Goal: Task Accomplishment & Management: Complete application form

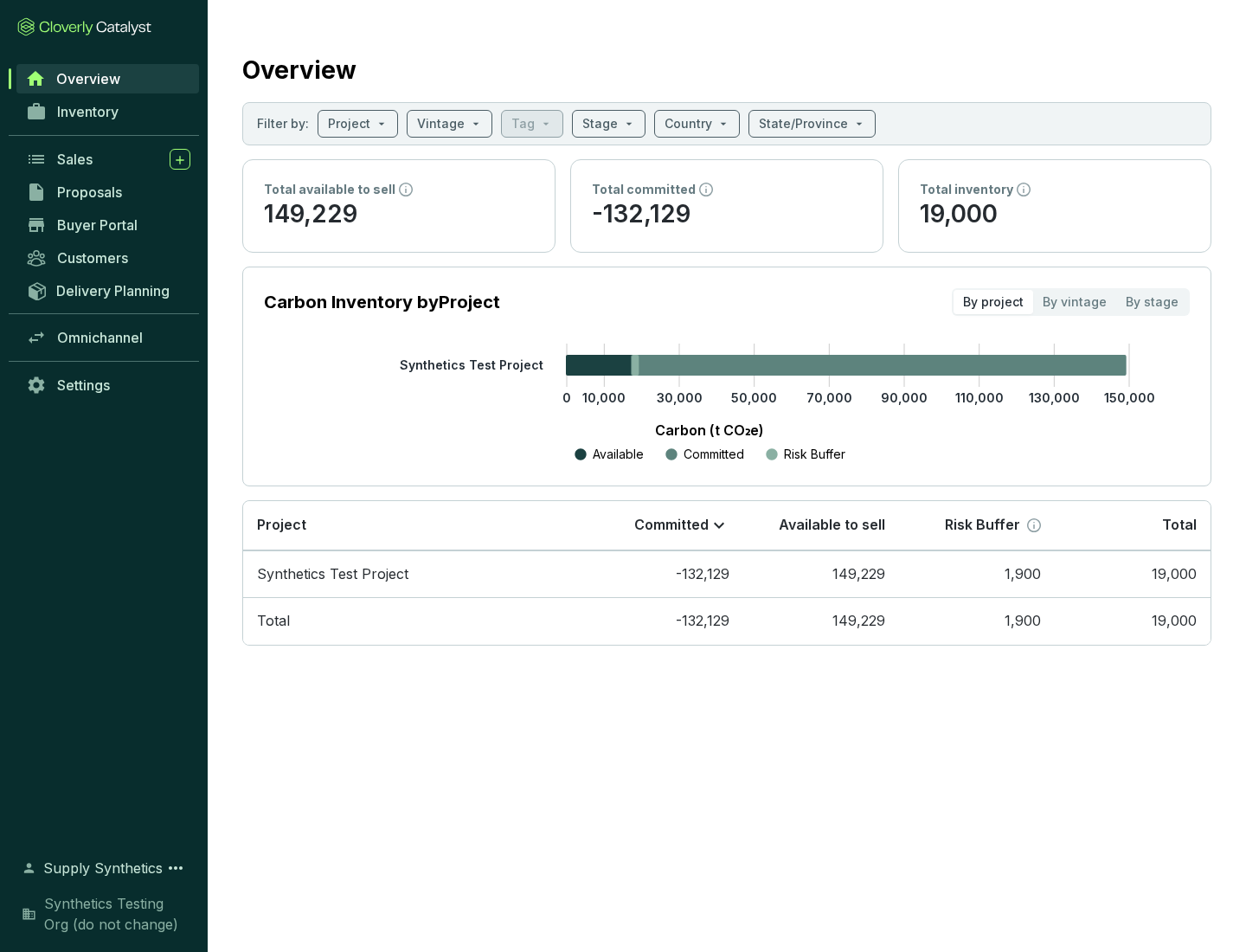
click at [109, 192] on span "Proposals" at bounding box center [89, 192] width 65 height 17
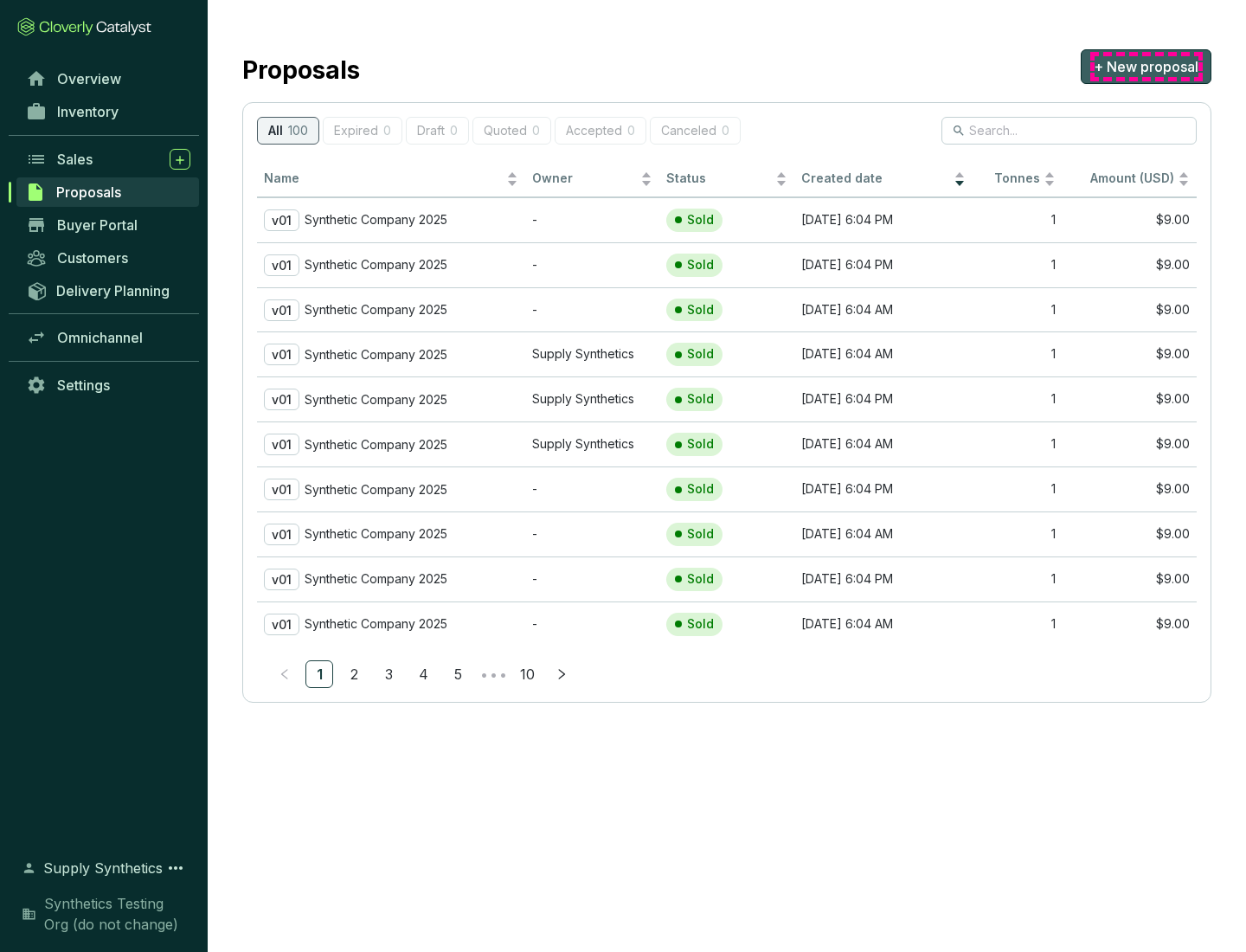
click at [1146, 67] on span "+ New proposal" at bounding box center [1146, 66] width 105 height 20
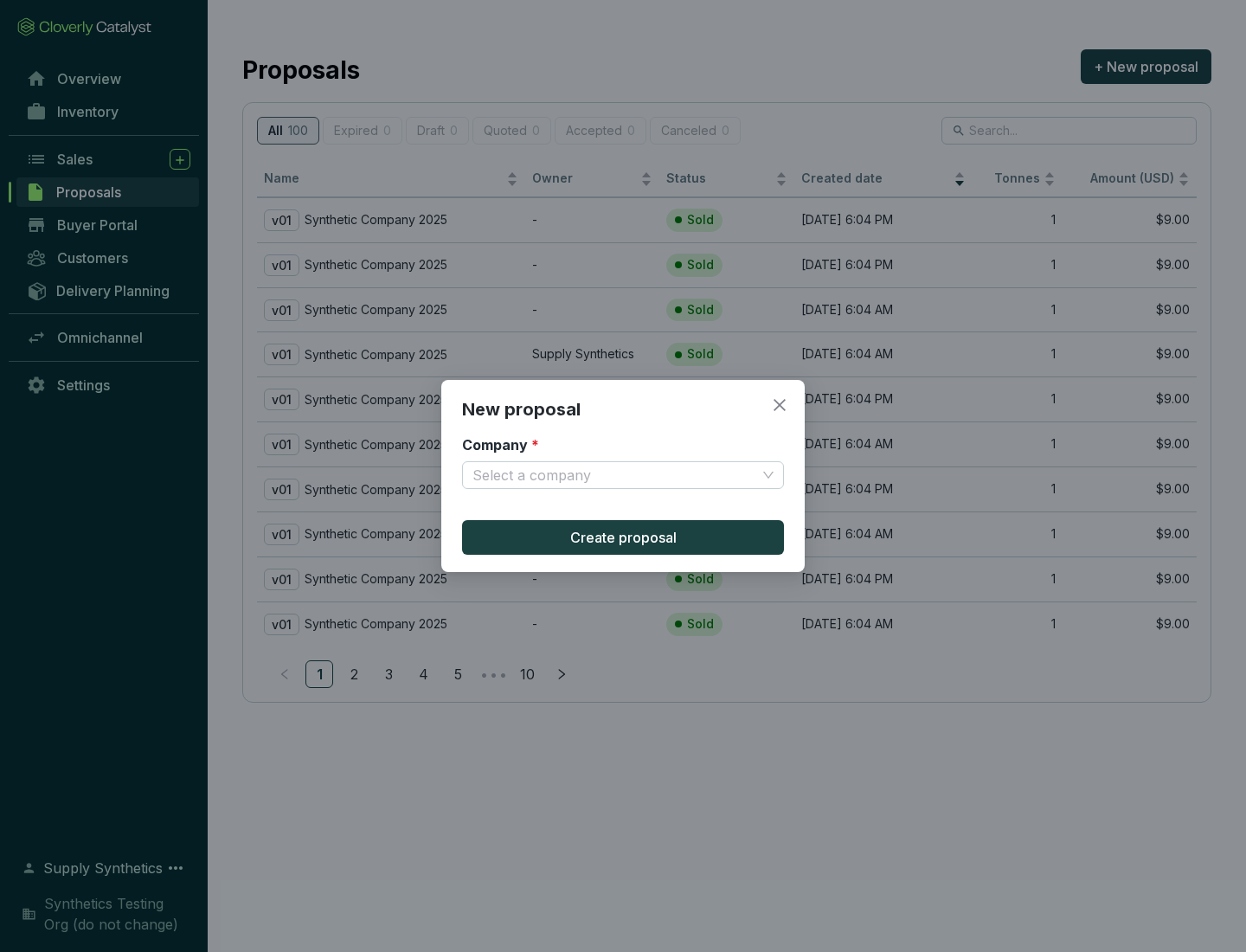
click at [615, 475] on input "Company *" at bounding box center [614, 475] width 284 height 26
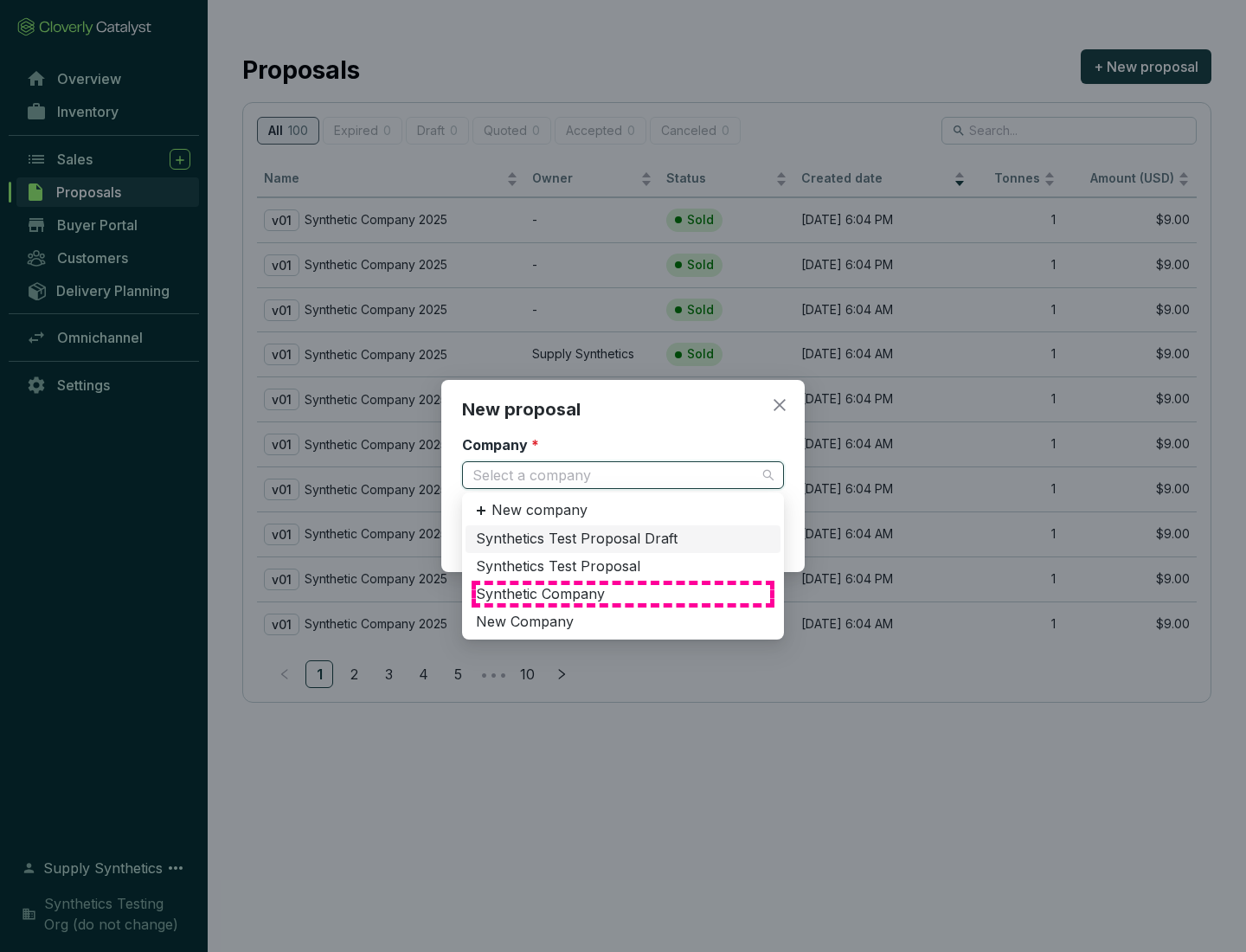
click at [623, 593] on div "Synthetic Company" at bounding box center [623, 594] width 294 height 19
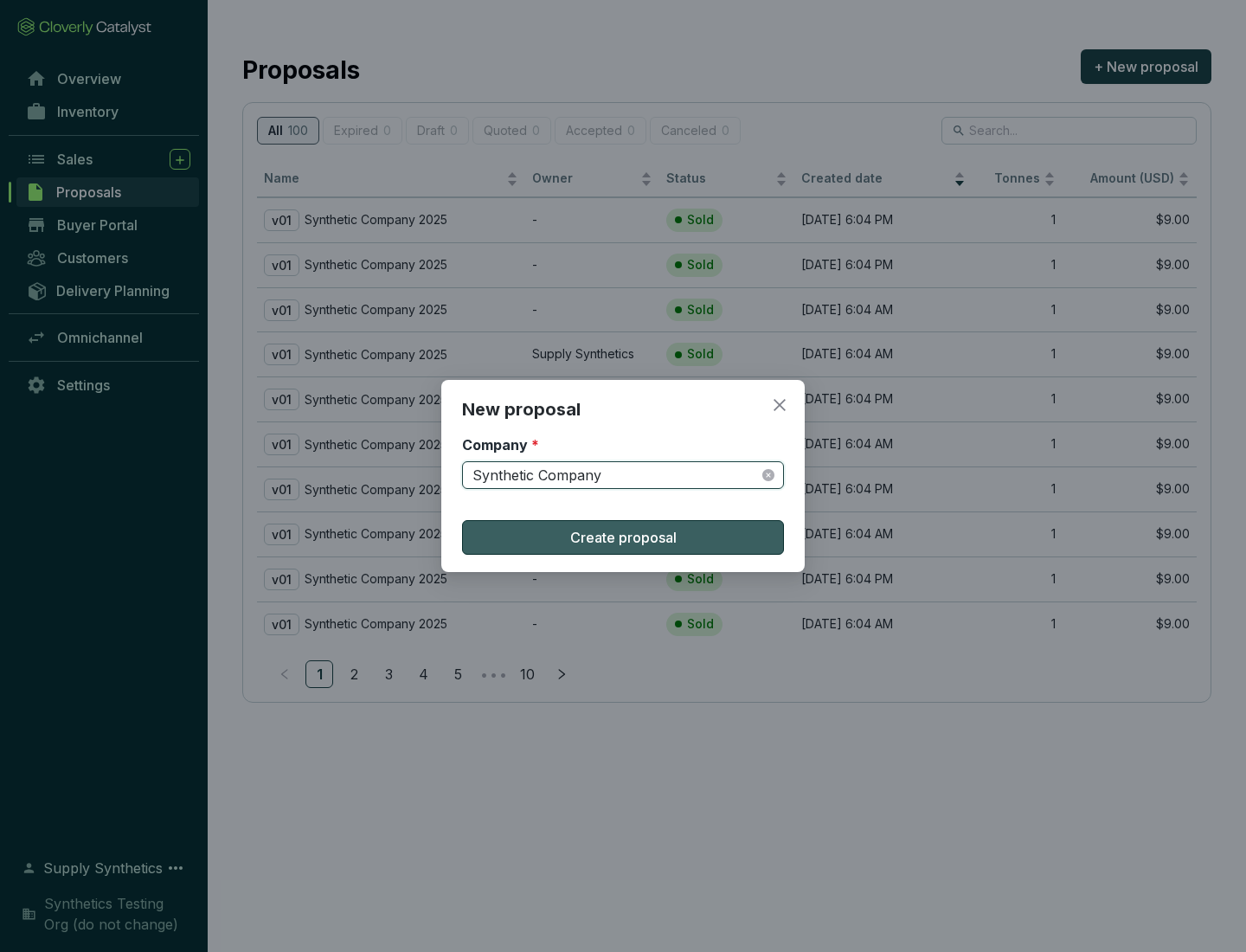
click at [623, 537] on span "Create proposal" at bounding box center [623, 537] width 107 height 20
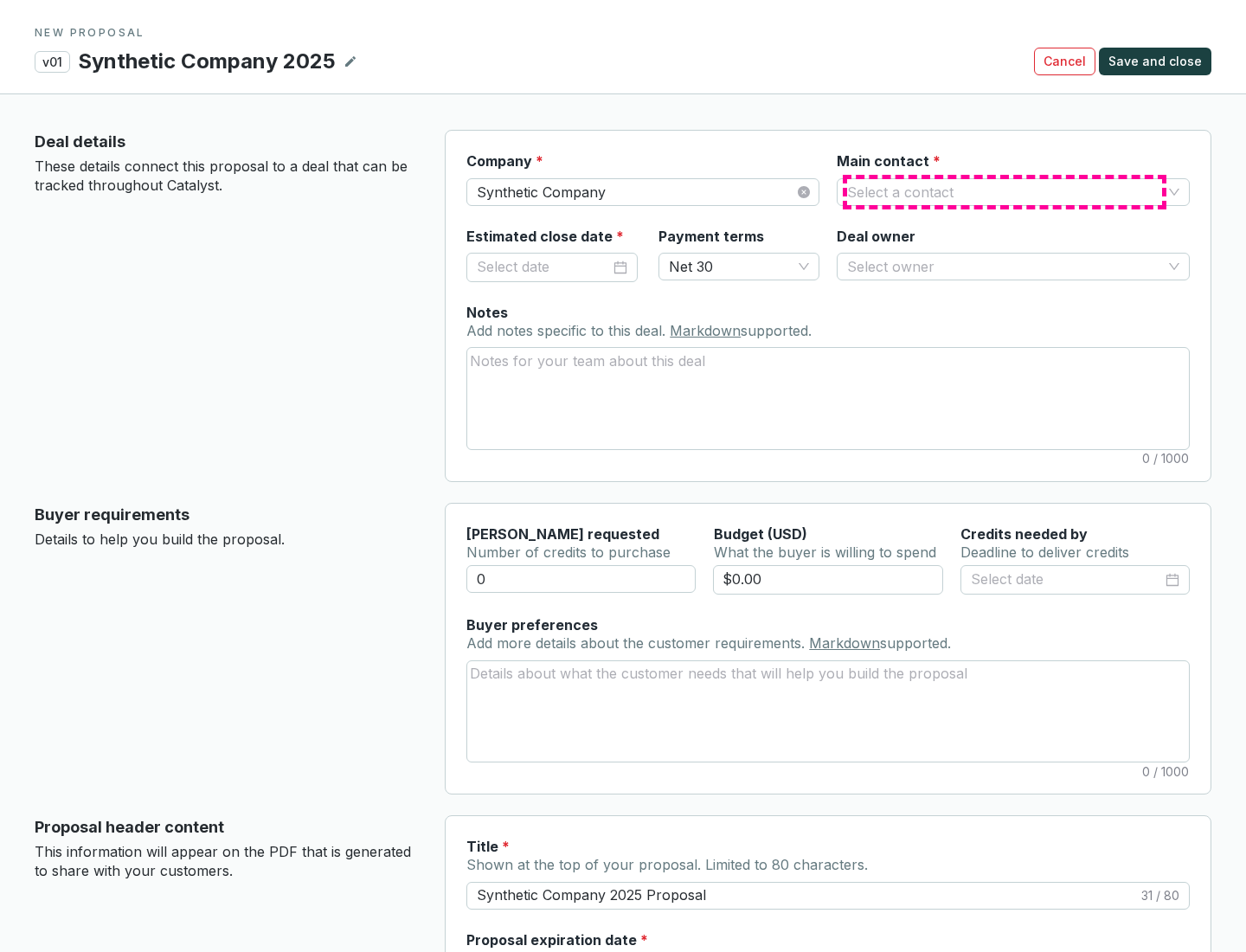
click at [1005, 191] on input "Main contact *" at bounding box center [1005, 192] width 315 height 26
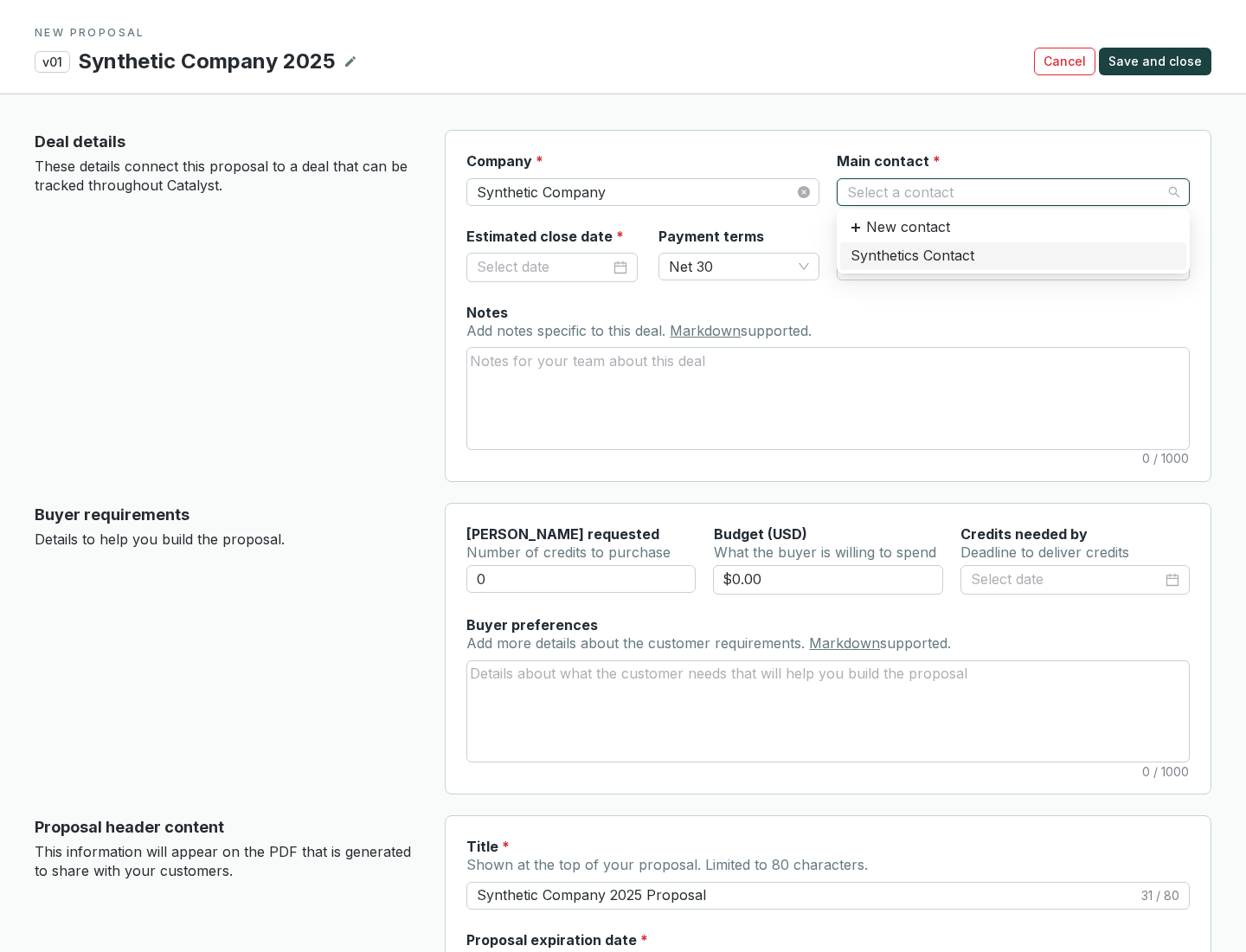
click at [1012, 255] on div "Synthetics Contact" at bounding box center [1013, 256] width 326 height 19
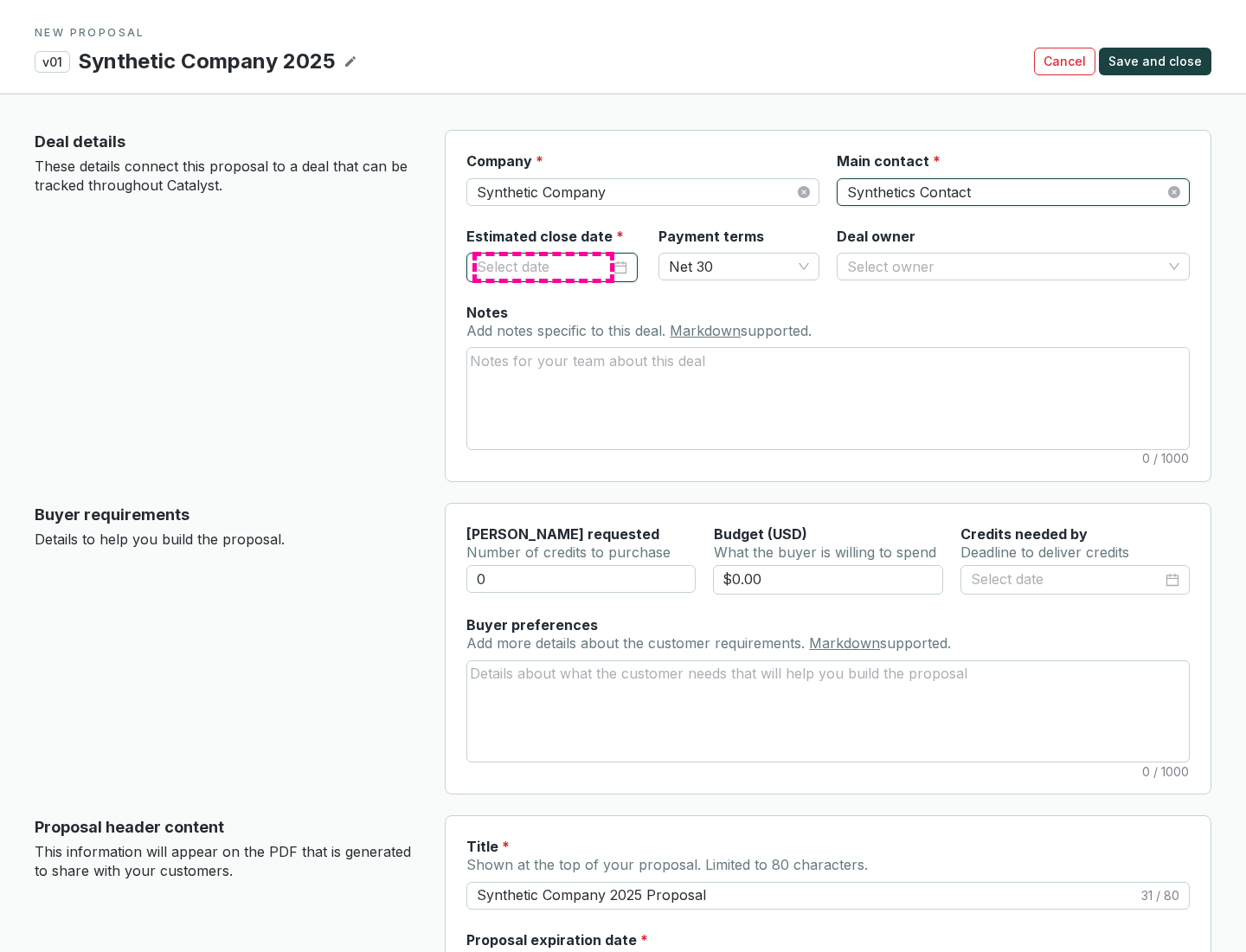
click at [544, 267] on input "Estimated close date *" at bounding box center [543, 267] width 133 height 22
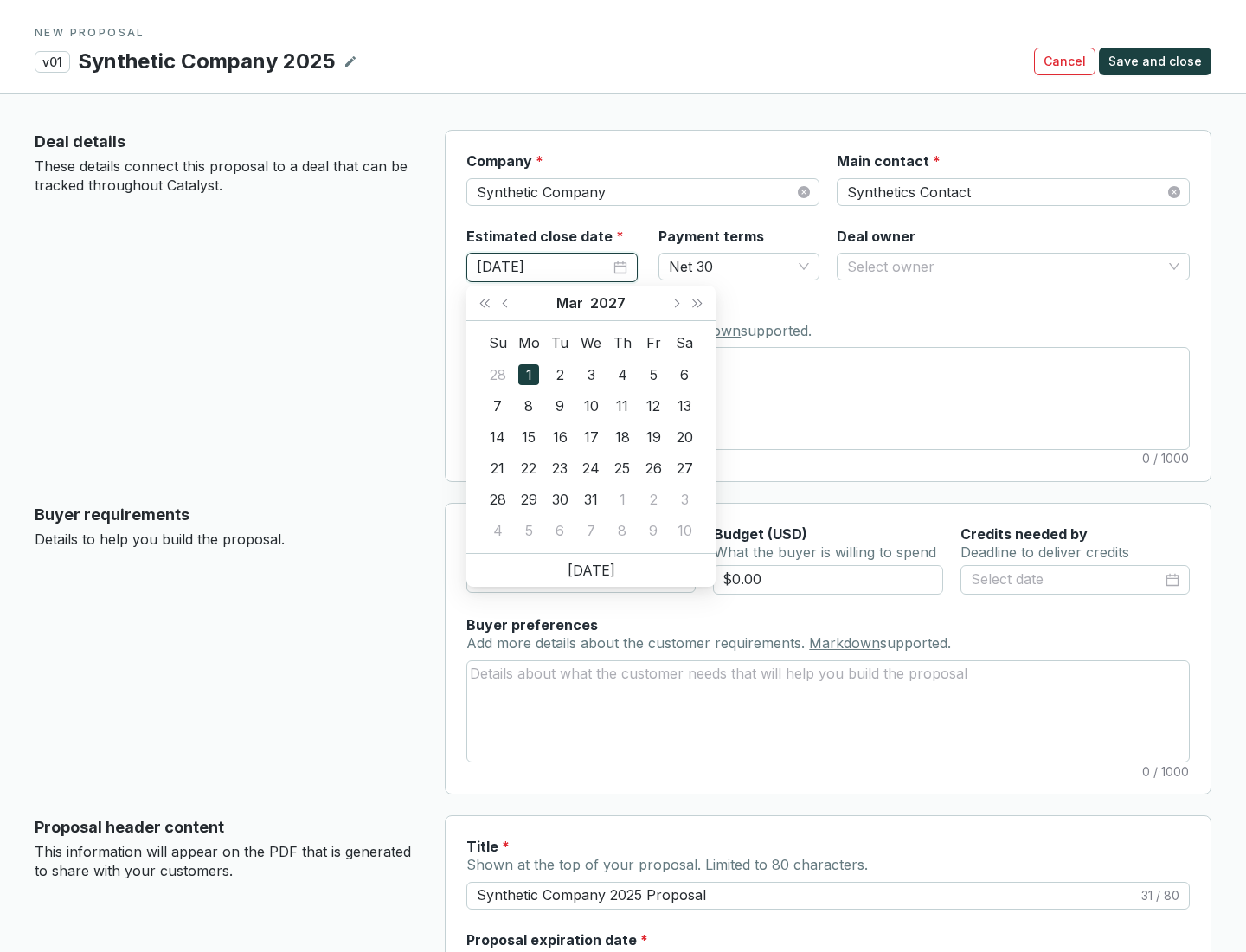
type input "[DATE]"
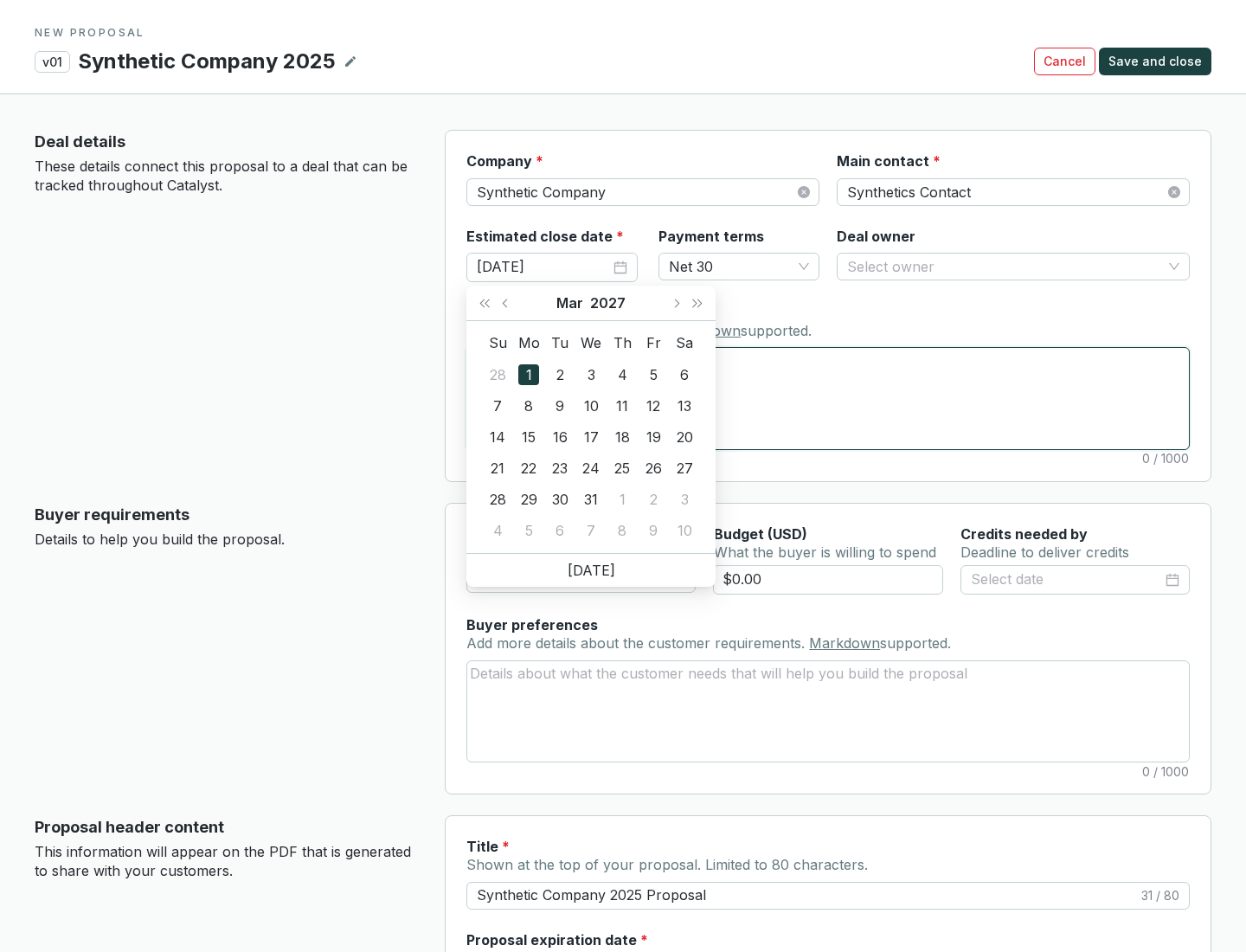
click at [828, 398] on textarea "Notes Add notes specific to this deal. Markdown supported." at bounding box center [828, 398] width 721 height 101
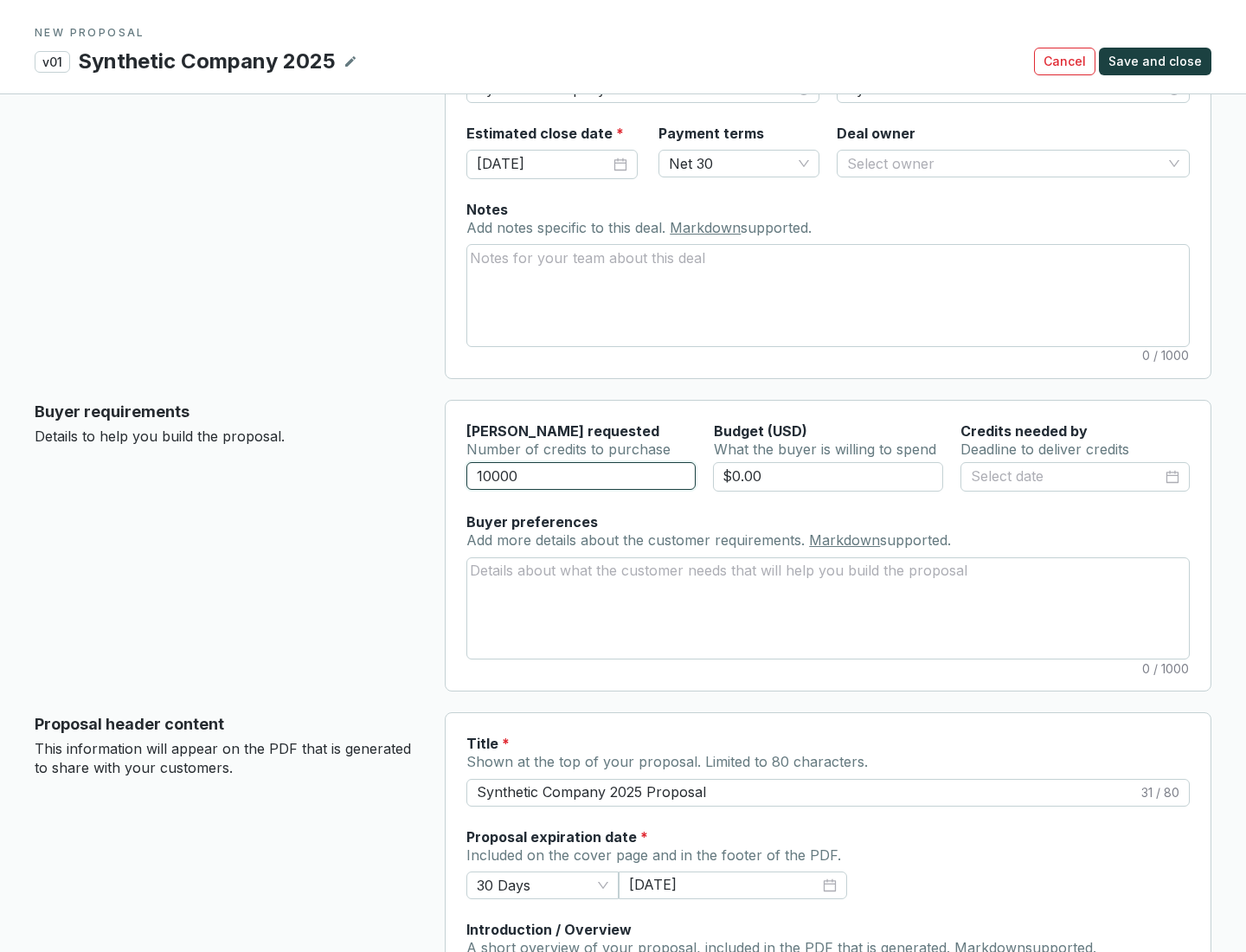
scroll to position [104, 0]
type input "10000"
type input "$0.00"
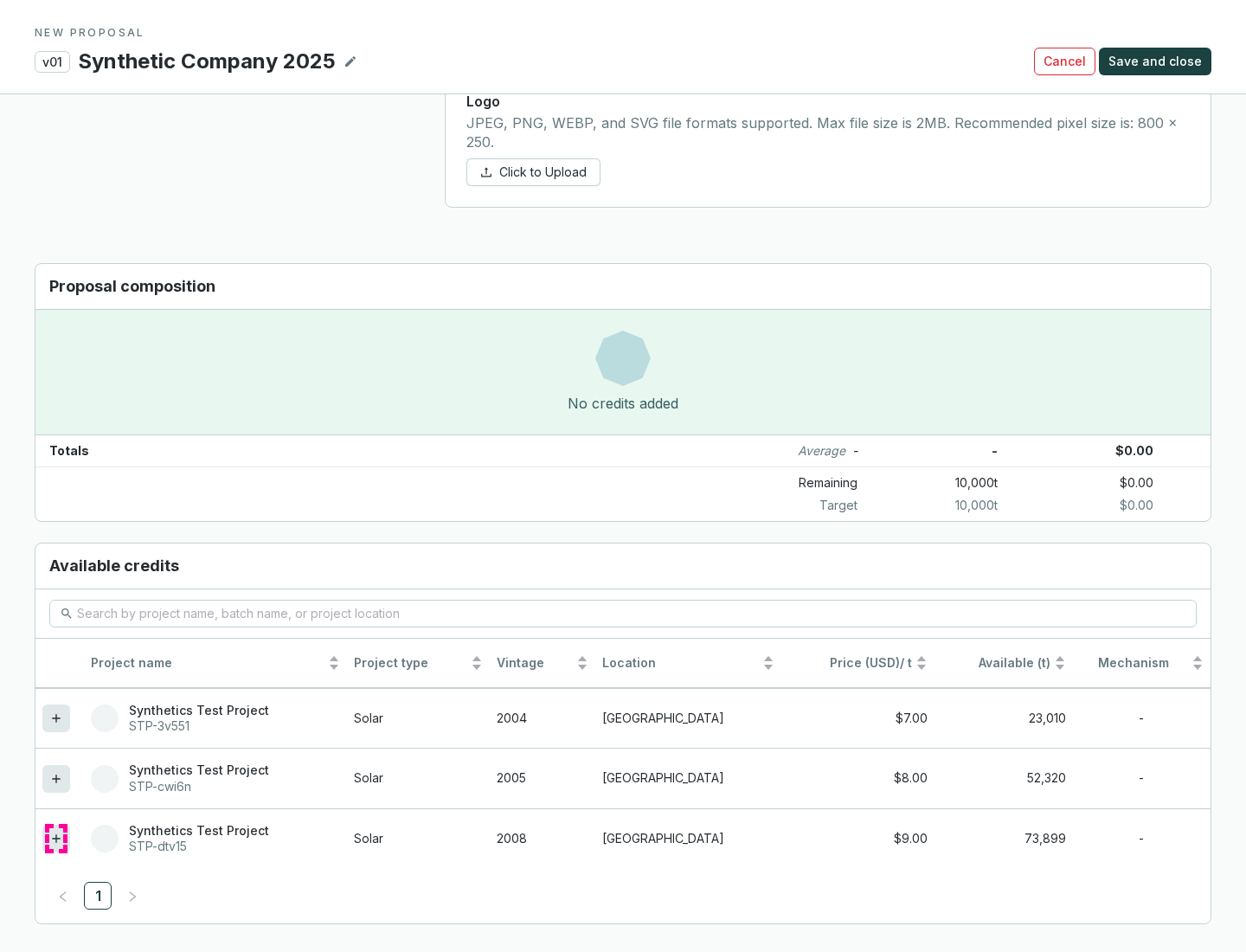
click at [56, 839] on icon at bounding box center [56, 838] width 8 height 8
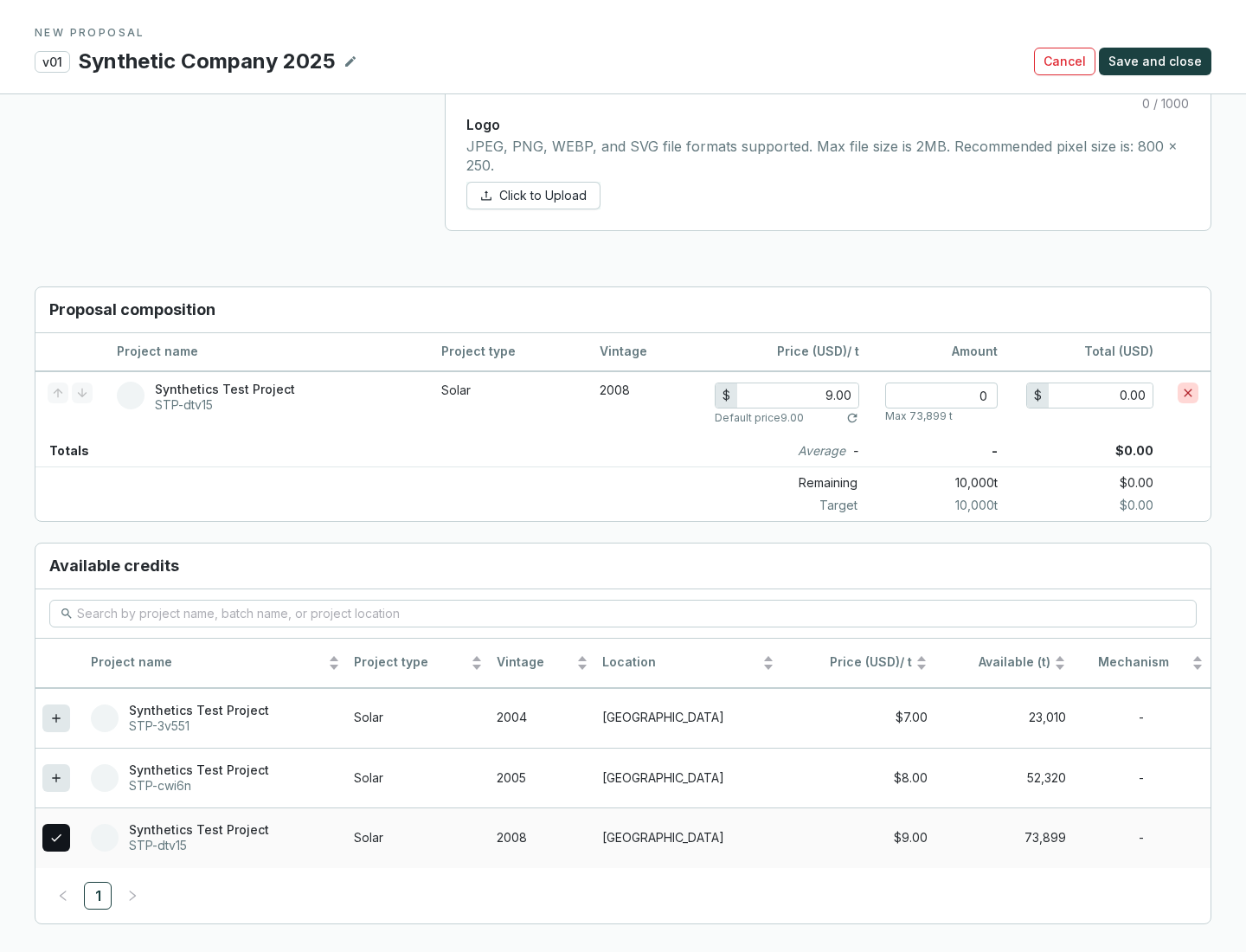
scroll to position [996, 0]
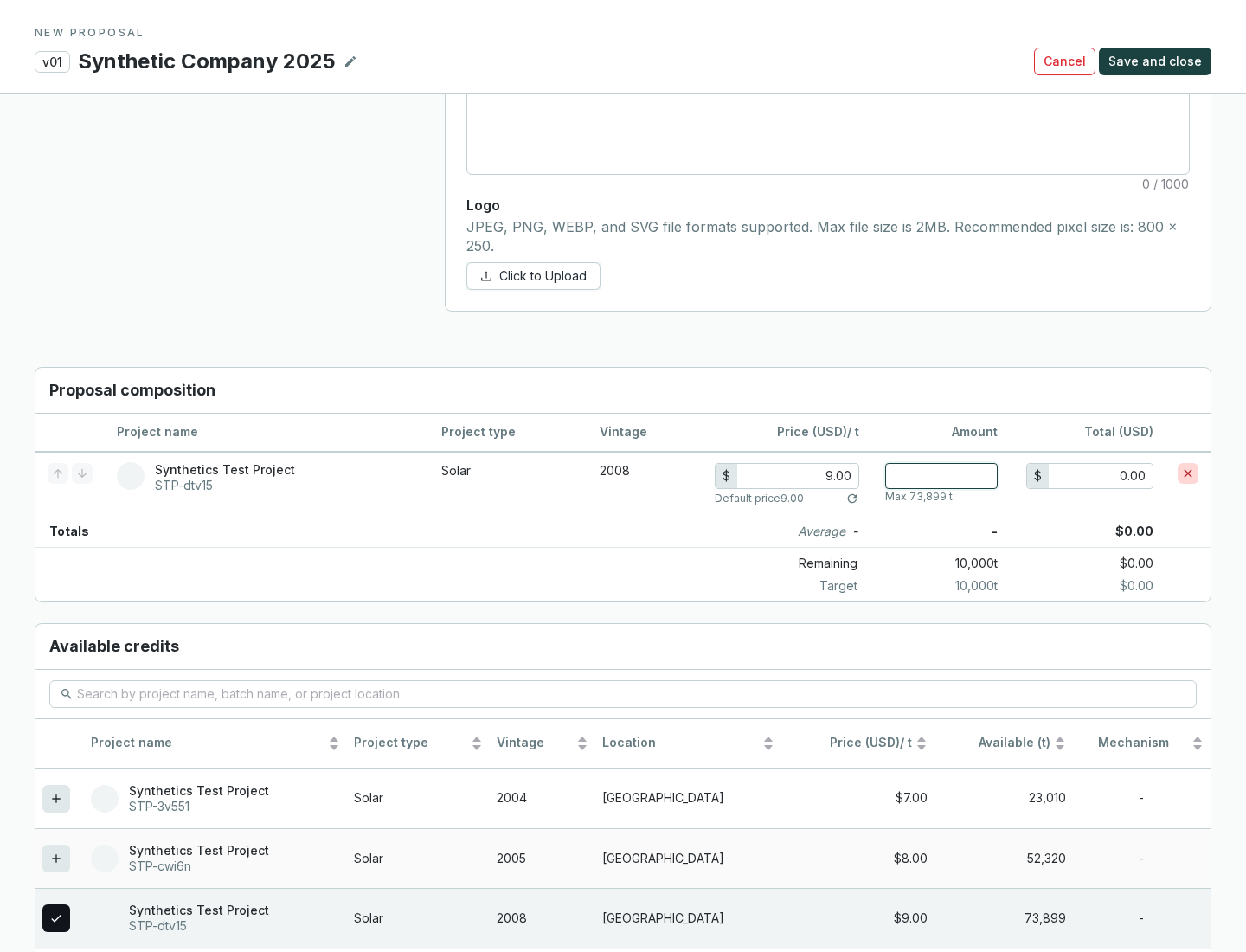
type input "1"
type input "9.00"
type input "1"
click at [1158, 61] on span "Save and close" at bounding box center [1155, 61] width 93 height 17
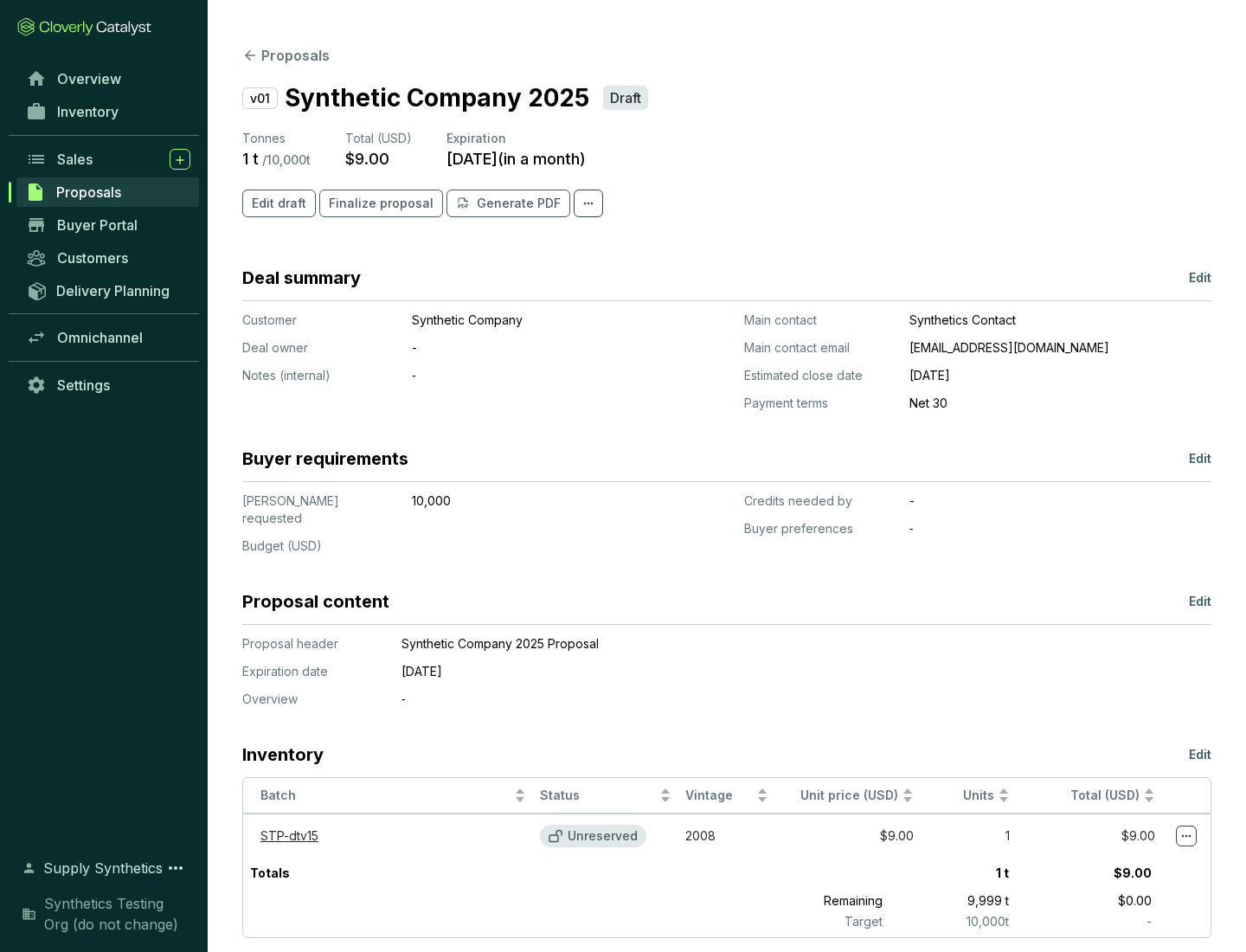
click at [375, 204] on span "Finalize proposal" at bounding box center [381, 204] width 105 height 17
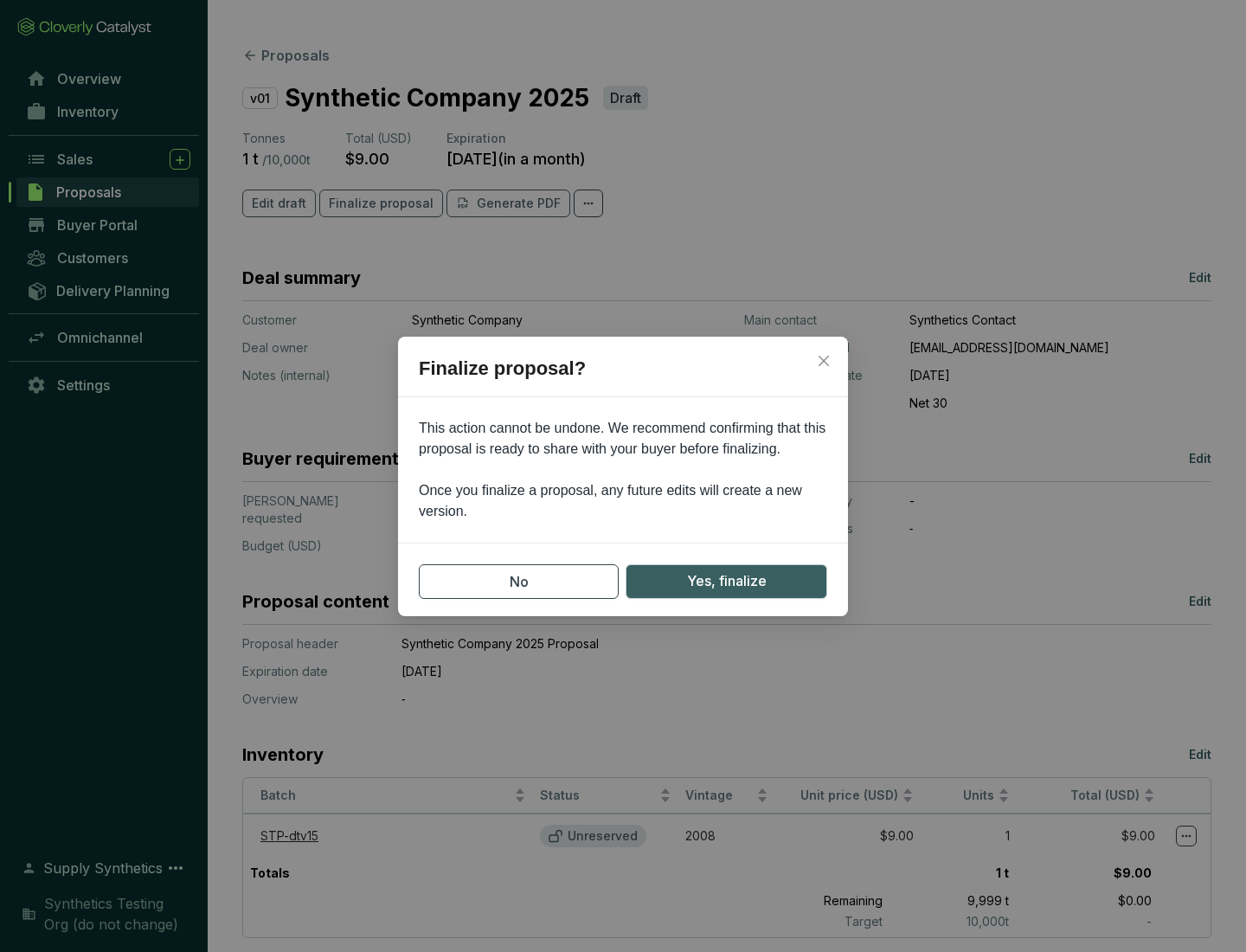
click at [726, 581] on span "Yes, finalize" at bounding box center [727, 581] width 80 height 21
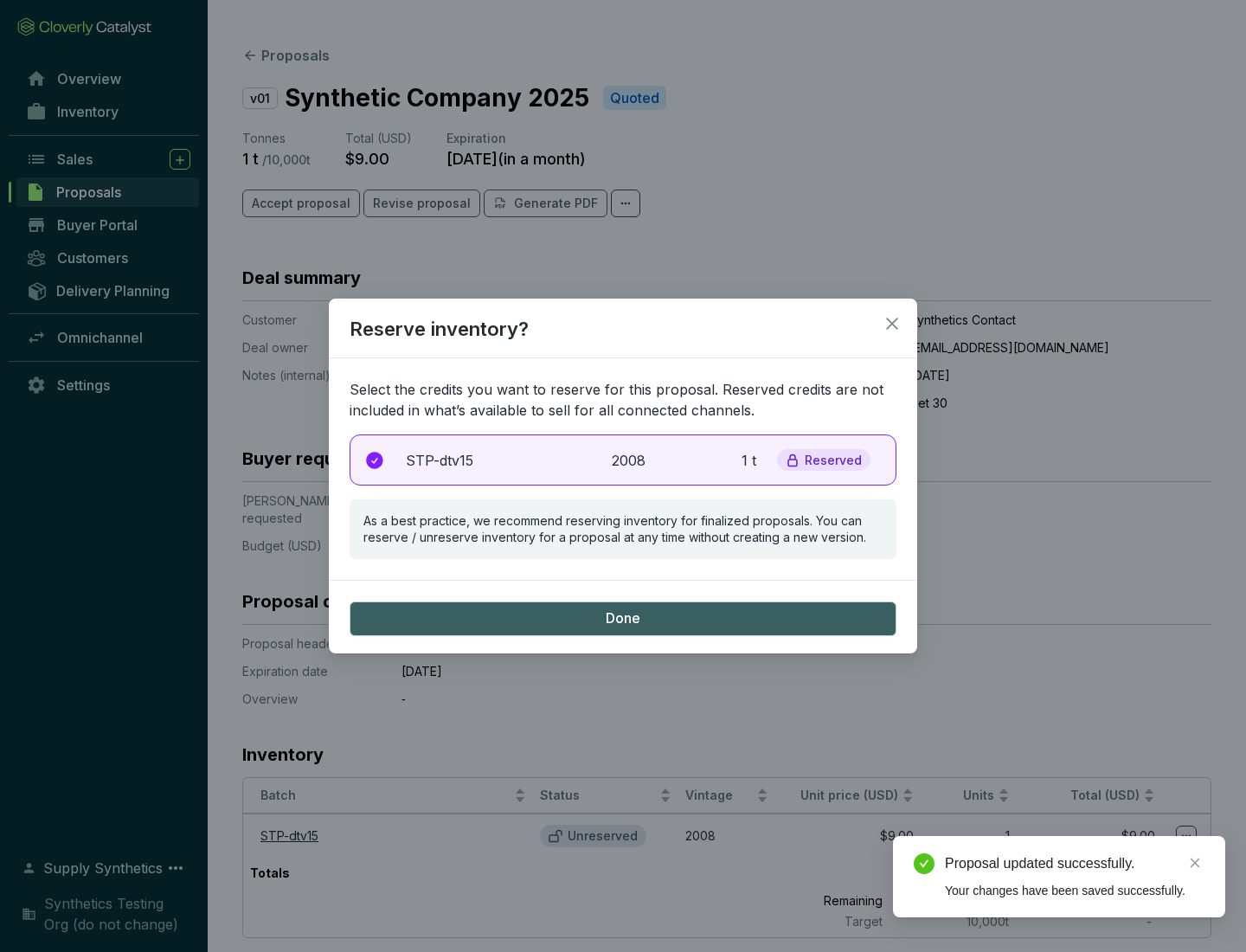
click at [623, 460] on p "2008" at bounding box center [630, 460] width 38 height 20
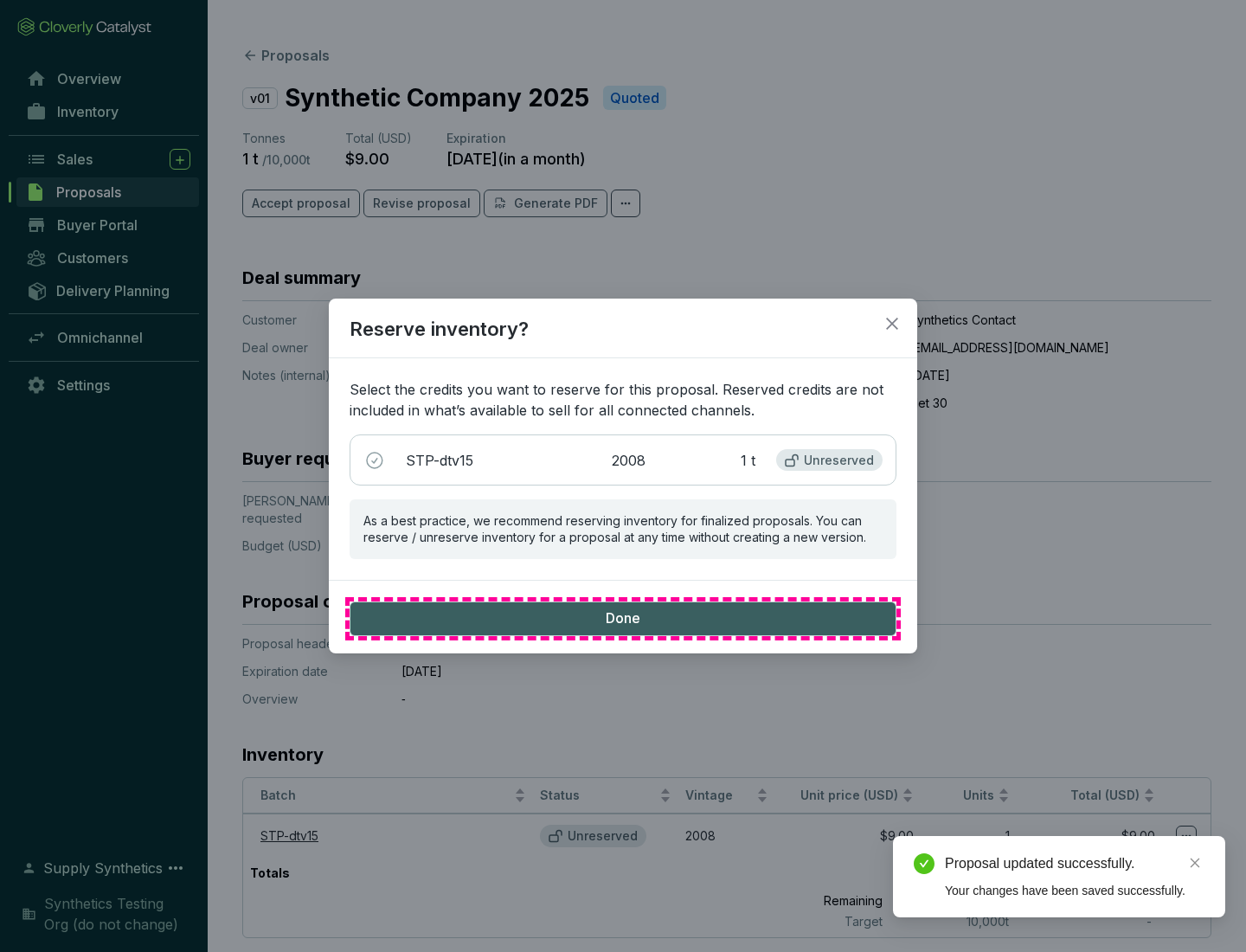
click at [623, 618] on span "Done" at bounding box center [623, 619] width 35 height 19
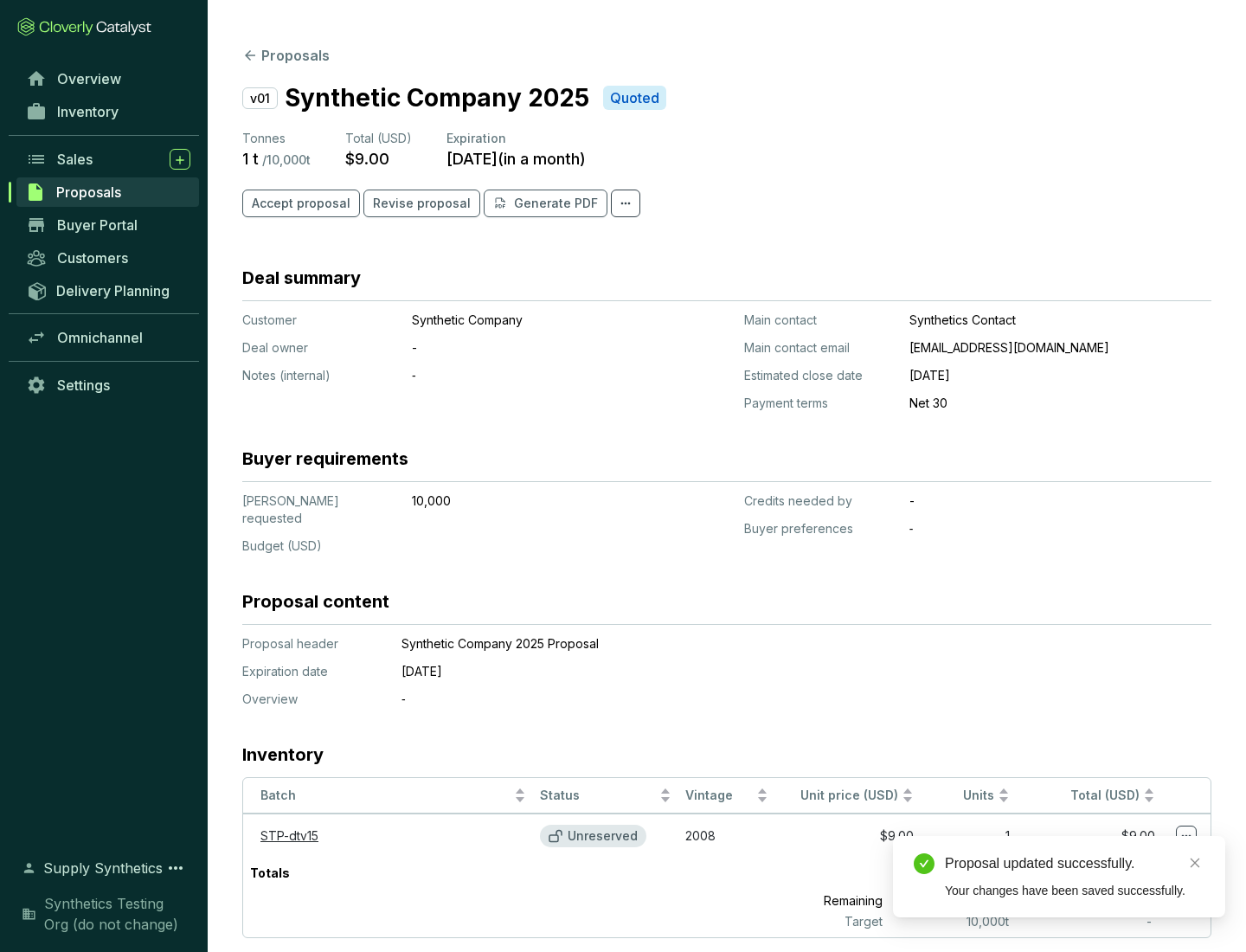
click at [1075, 864] on div "Proposal updated successfully." at bounding box center [1075, 863] width 260 height 20
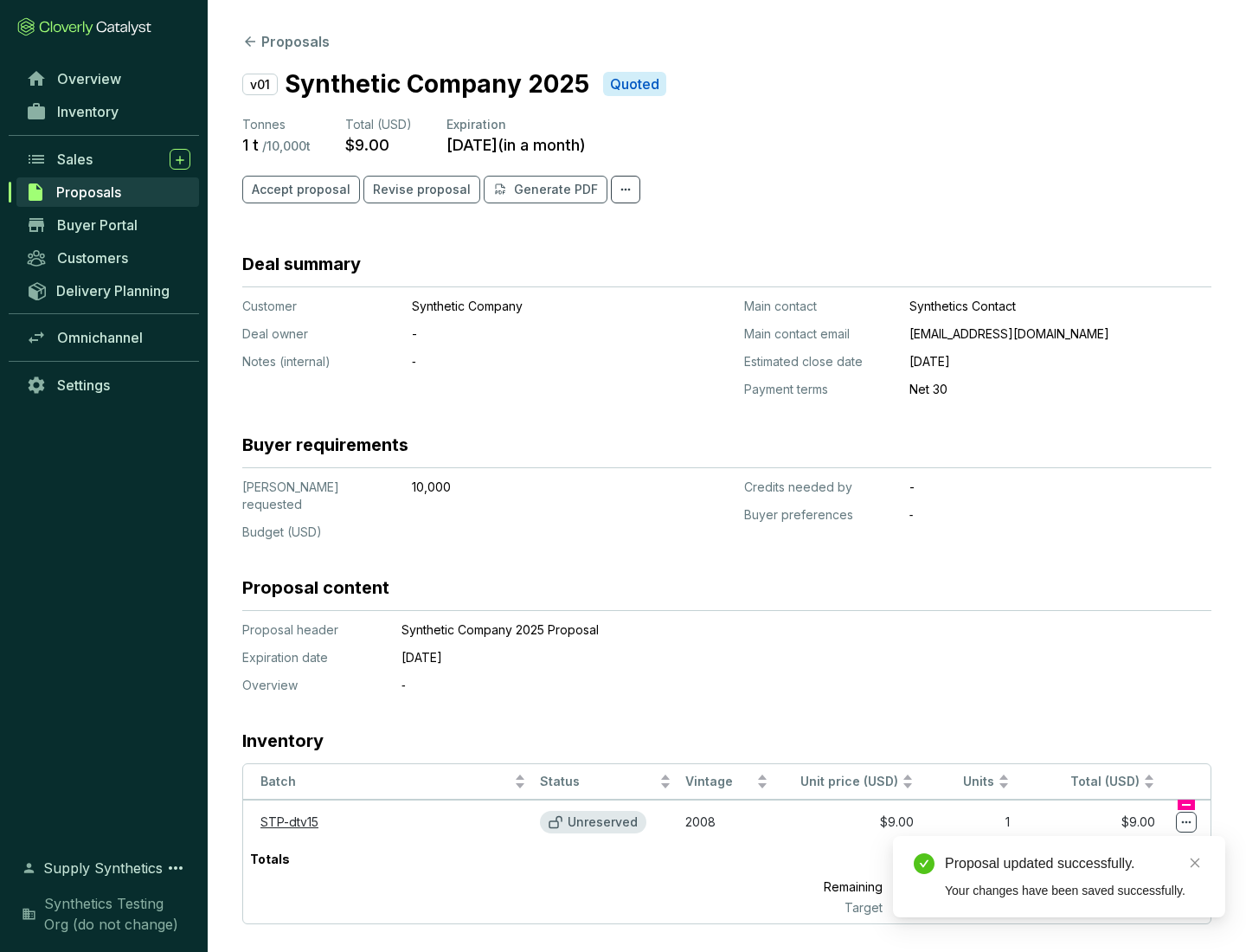
click at [1187, 821] on icon at bounding box center [1187, 822] width 10 height 3
click at [1134, 843] on div "Proposal updated successfully. Your changes have been saved successfully." at bounding box center [1059, 876] width 333 height 81
click at [1075, 864] on div "Proposal updated successfully." at bounding box center [1075, 863] width 260 height 20
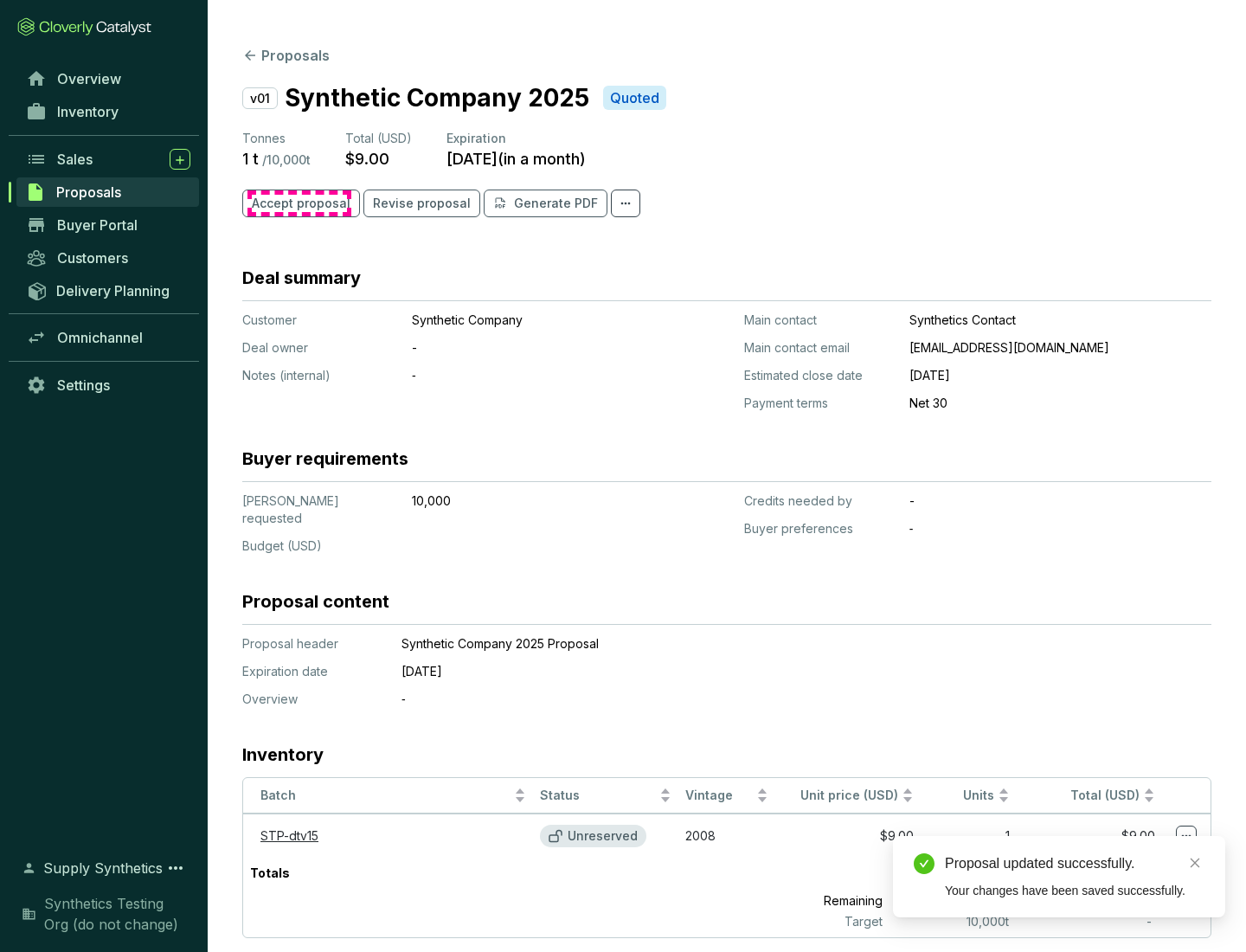
click at [299, 204] on span "Accept proposal" at bounding box center [302, 204] width 99 height 17
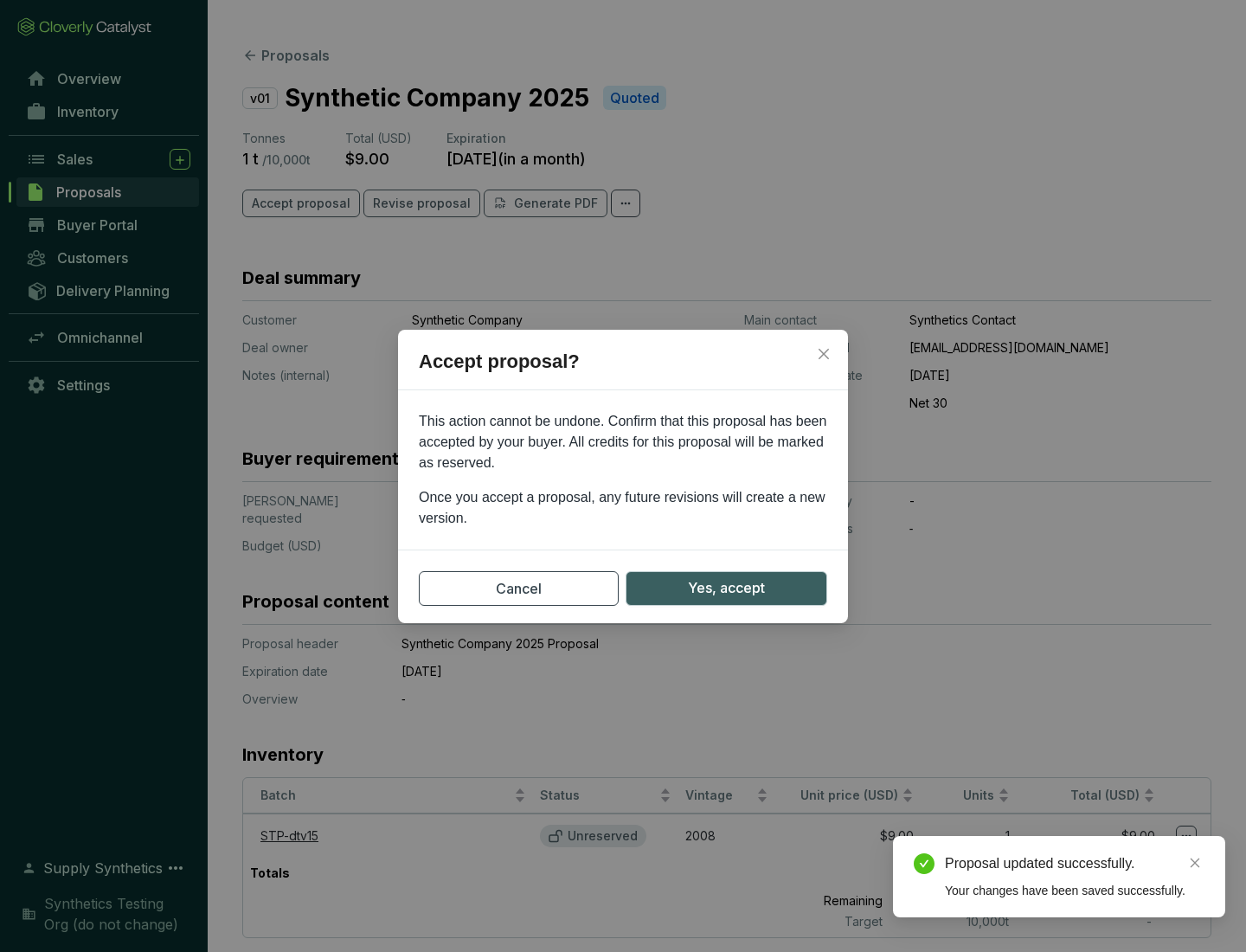
click at [726, 587] on span "Yes, accept" at bounding box center [726, 587] width 77 height 21
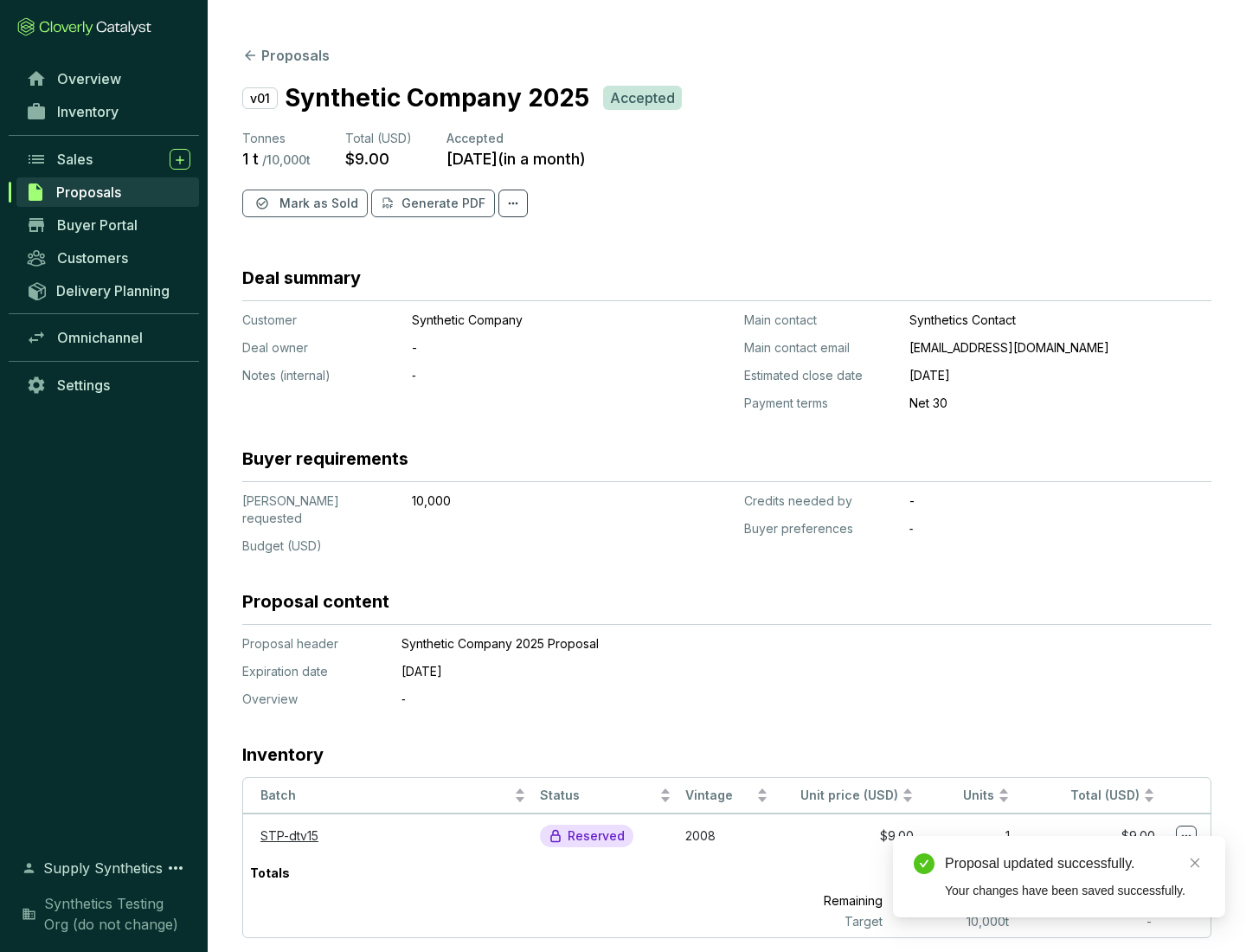
click at [317, 204] on span "Mark as Sold" at bounding box center [318, 204] width 79 height 17
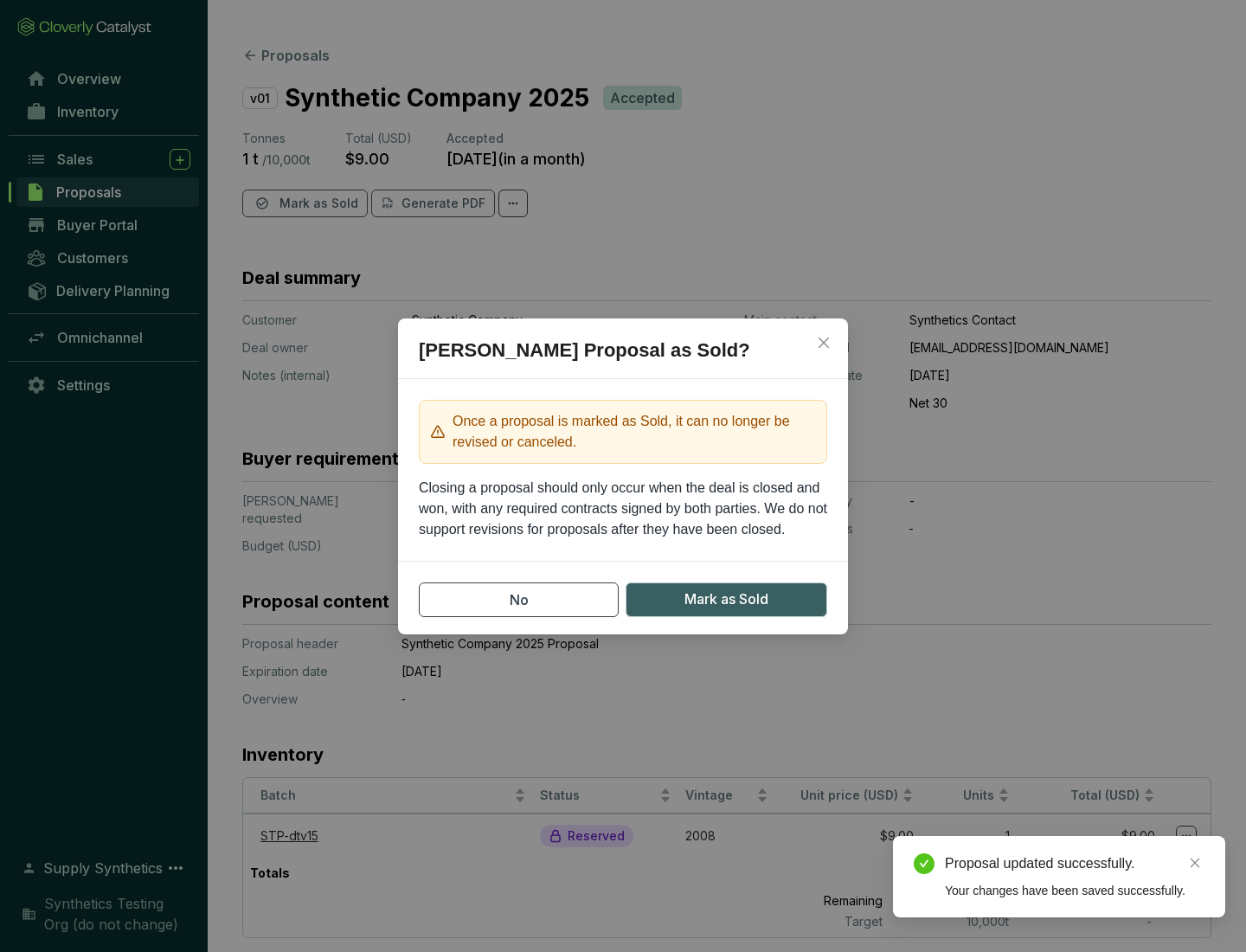
click at [726, 599] on span "Mark as Sold" at bounding box center [726, 599] width 84 height 21
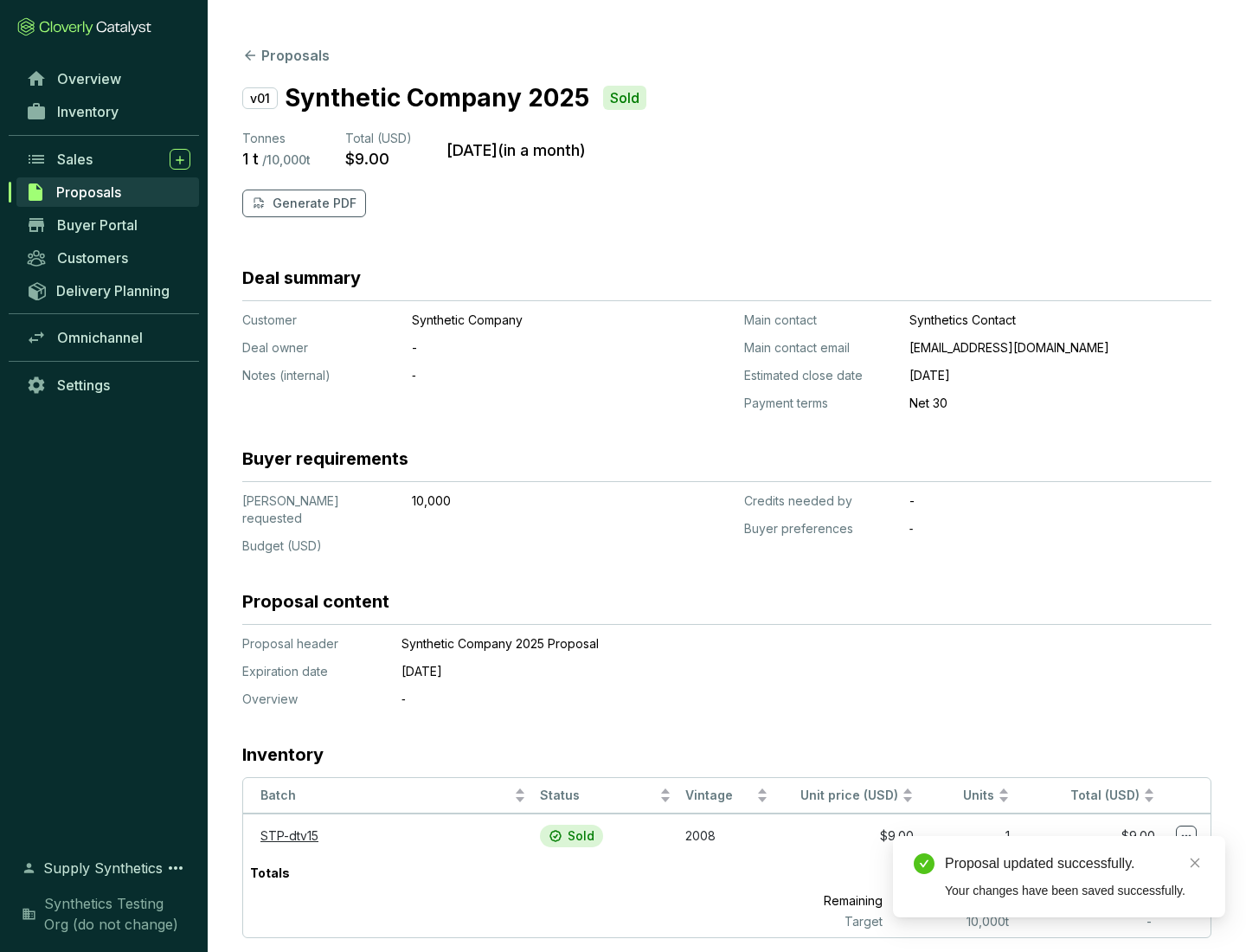
click at [312, 204] on p "Generate PDF" at bounding box center [314, 204] width 84 height 17
click at [1075, 864] on div "Proposal updated successfully." at bounding box center [1075, 863] width 260 height 20
